Goal: Navigation & Orientation: Find specific page/section

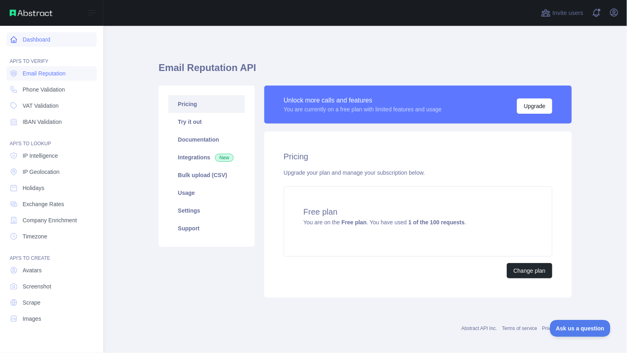
click at [34, 36] on link "Dashboard" at bounding box center [51, 39] width 90 height 15
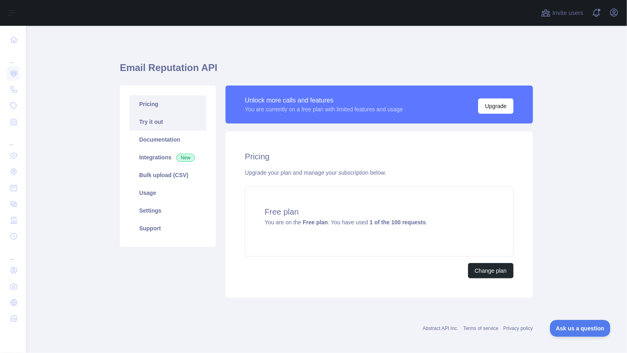
click at [158, 120] on link "Try it out" at bounding box center [168, 122] width 77 height 18
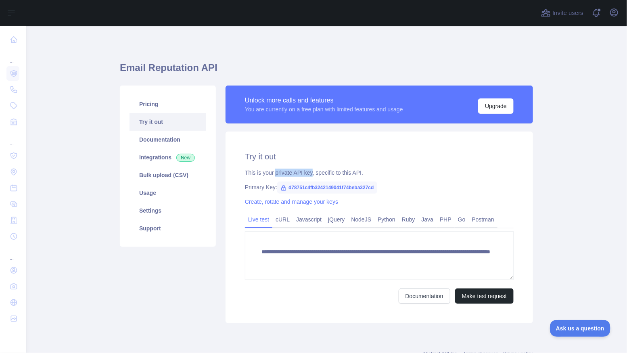
drag, startPoint x: 277, startPoint y: 173, endPoint x: 315, endPoint y: 175, distance: 37.6
click at [315, 175] on div "This is your private API key, specific to this API." at bounding box center [379, 173] width 269 height 8
copy div "private API key"
click at [155, 211] on link "Settings" at bounding box center [168, 211] width 77 height 18
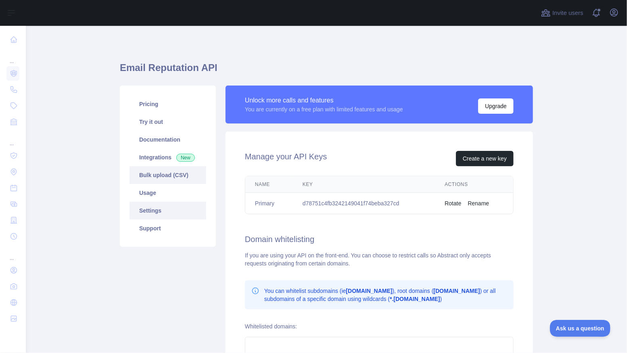
click at [163, 173] on link "Bulk upload (CSV)" at bounding box center [168, 175] width 77 height 18
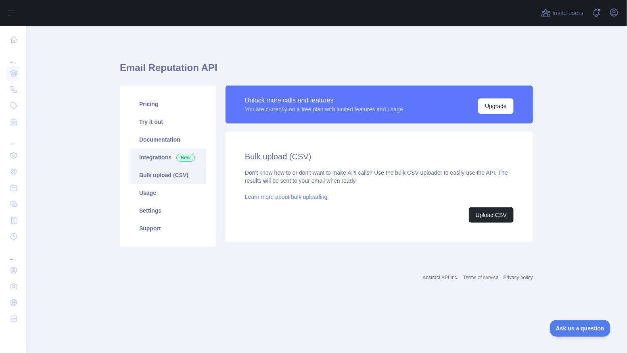
click at [160, 157] on link "Integrations New" at bounding box center [168, 158] width 77 height 18
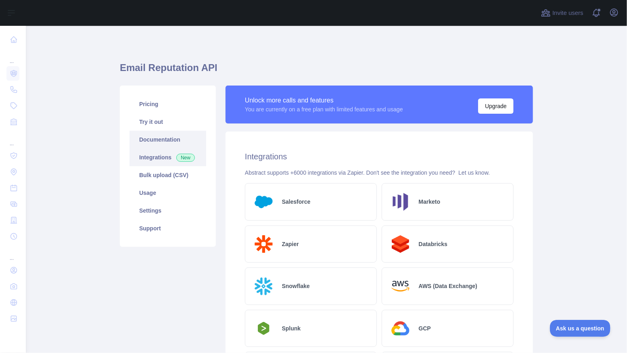
click at [158, 137] on link "Documentation" at bounding box center [168, 140] width 77 height 18
